Goal: Find specific page/section: Find specific page/section

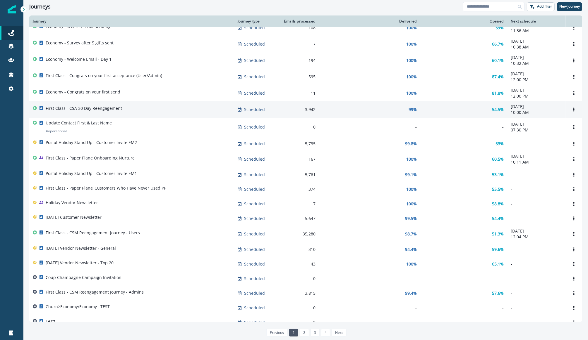
scroll to position [9, 0]
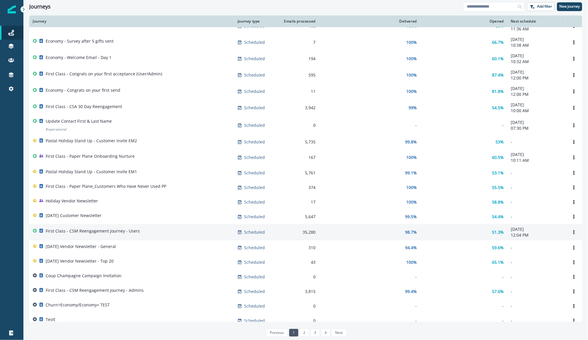
click at [111, 232] on p "First Class - CSM Reengagement Journey - Users" at bounding box center [93, 231] width 94 height 6
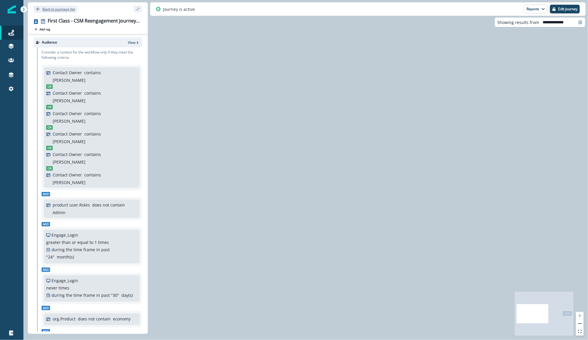
click at [62, 8] on p "Back to journeys list" at bounding box center [58, 9] width 32 height 5
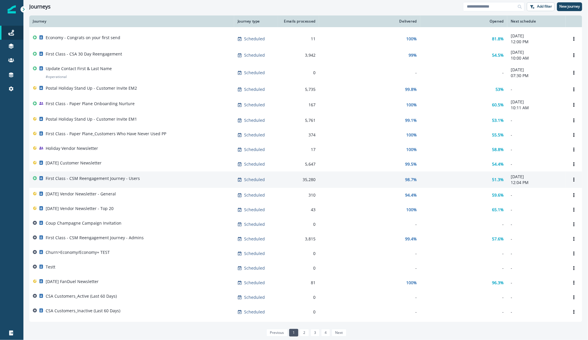
scroll to position [61, 0]
click at [158, 185] on div "First Class - CSM Reengagement Journey - Users" at bounding box center [132, 181] width 198 height 8
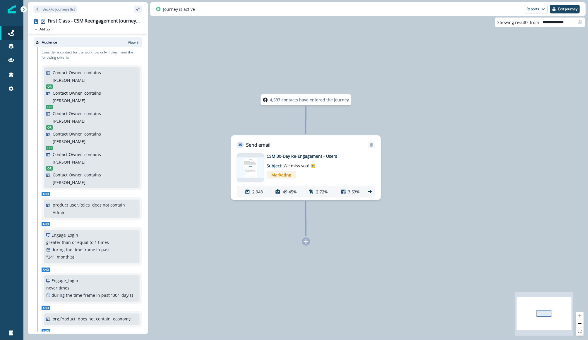
click at [254, 169] on img at bounding box center [250, 168] width 27 height 20
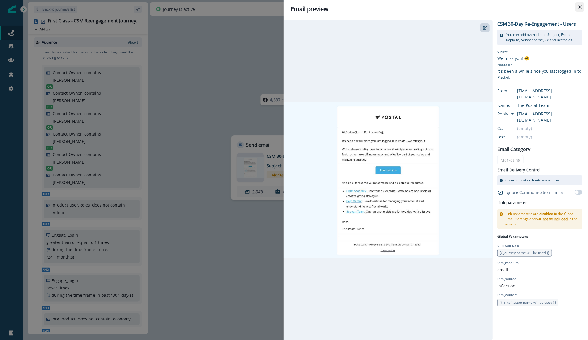
click at [577, 7] on button "Close" at bounding box center [579, 6] width 9 height 9
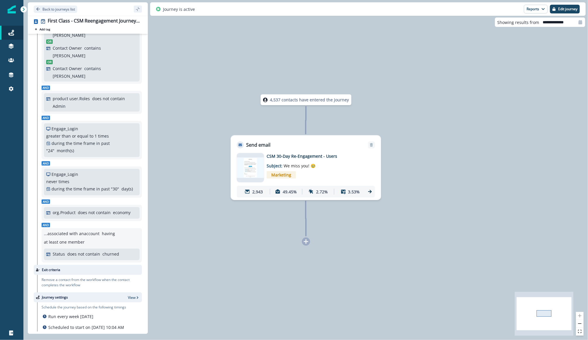
scroll to position [108, 0]
click at [53, 10] on p "Back to journeys list" at bounding box center [58, 9] width 32 height 5
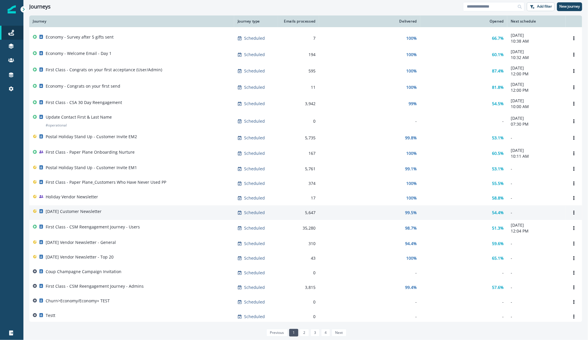
scroll to position [14, 0]
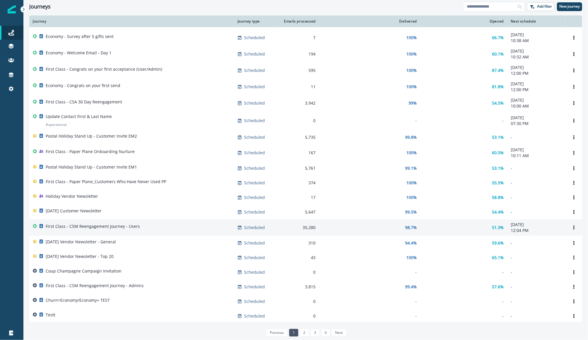
click at [515, 232] on p "12:04 PM" at bounding box center [535, 231] width 51 height 6
